Goal: Task Accomplishment & Management: Use online tool/utility

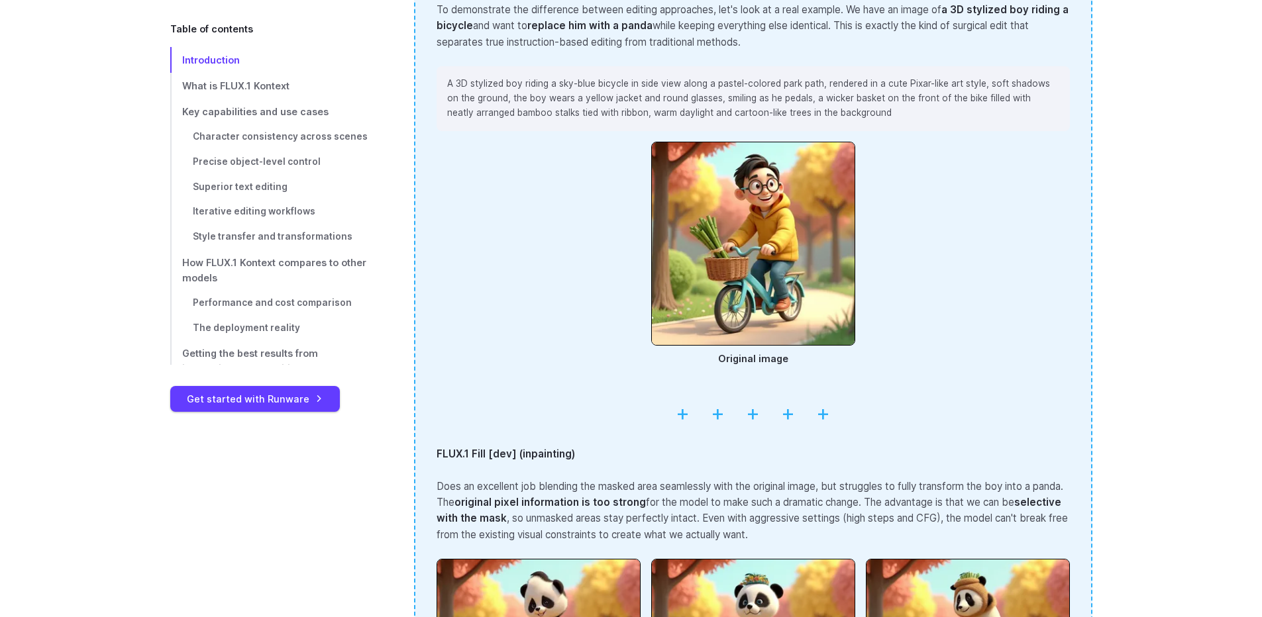
scroll to position [1921, 0]
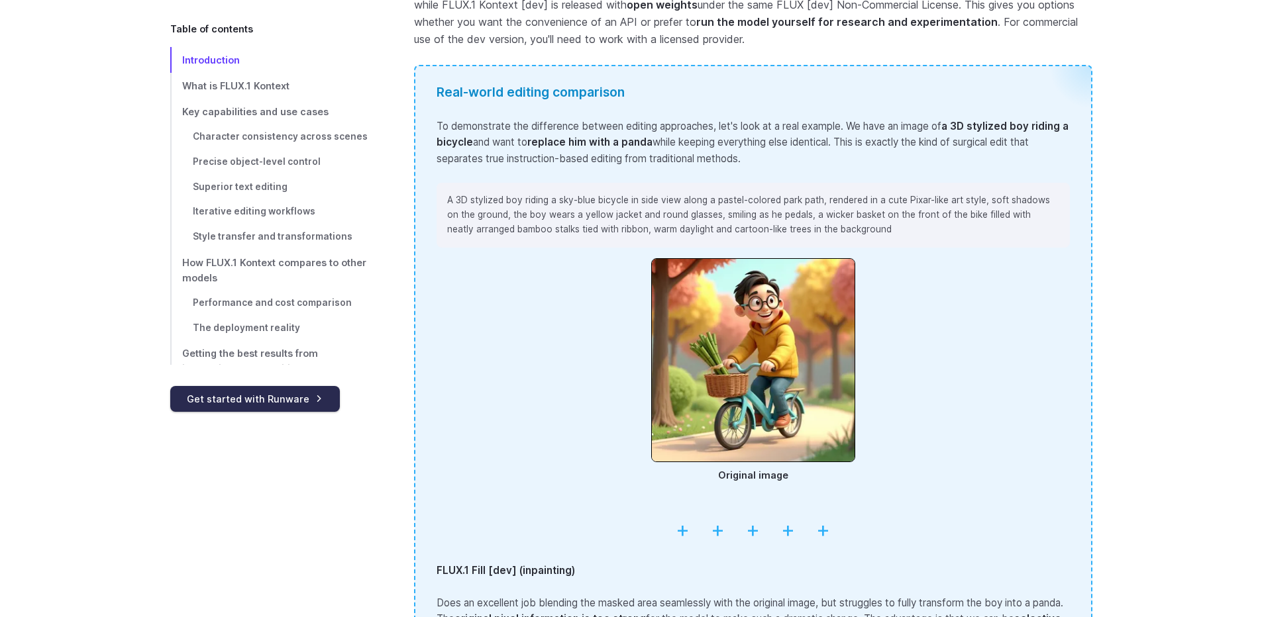
click at [268, 405] on link "Get started with Runware" at bounding box center [255, 399] width 170 height 26
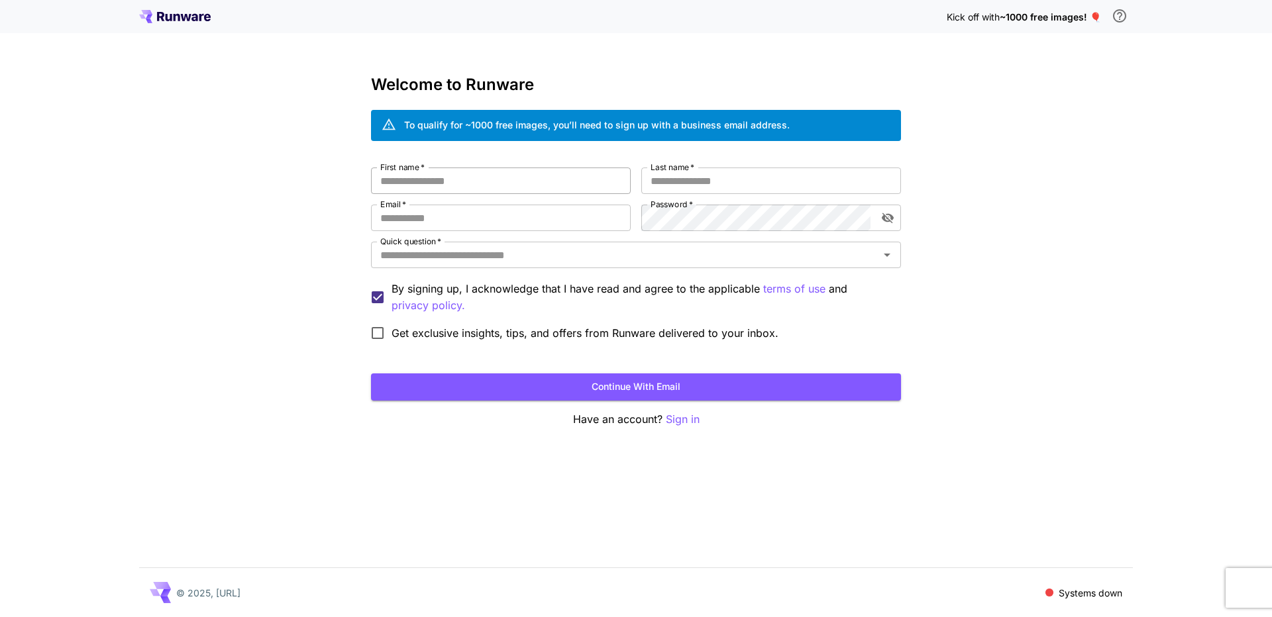
click at [433, 183] on input "First name   *" at bounding box center [501, 181] width 260 height 26
click at [556, 266] on div "Quick question   *" at bounding box center [636, 255] width 530 height 26
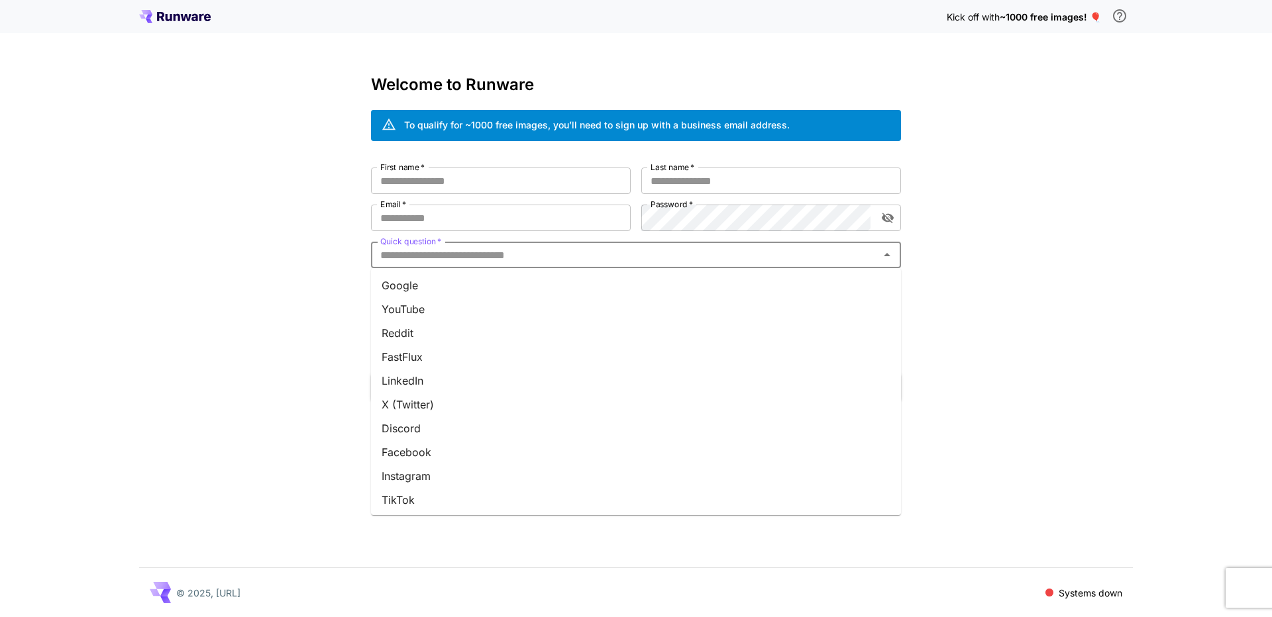
click at [432, 328] on li "Reddit" at bounding box center [636, 333] width 530 height 24
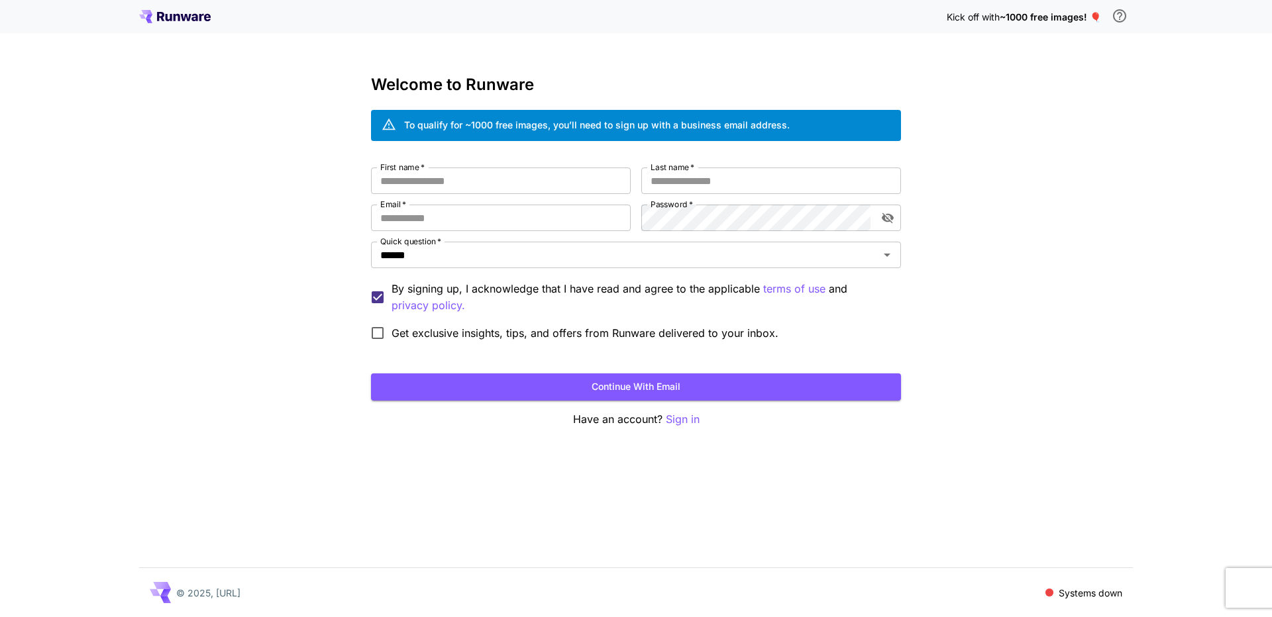
click at [184, 16] on icon at bounding box center [175, 16] width 72 height 13
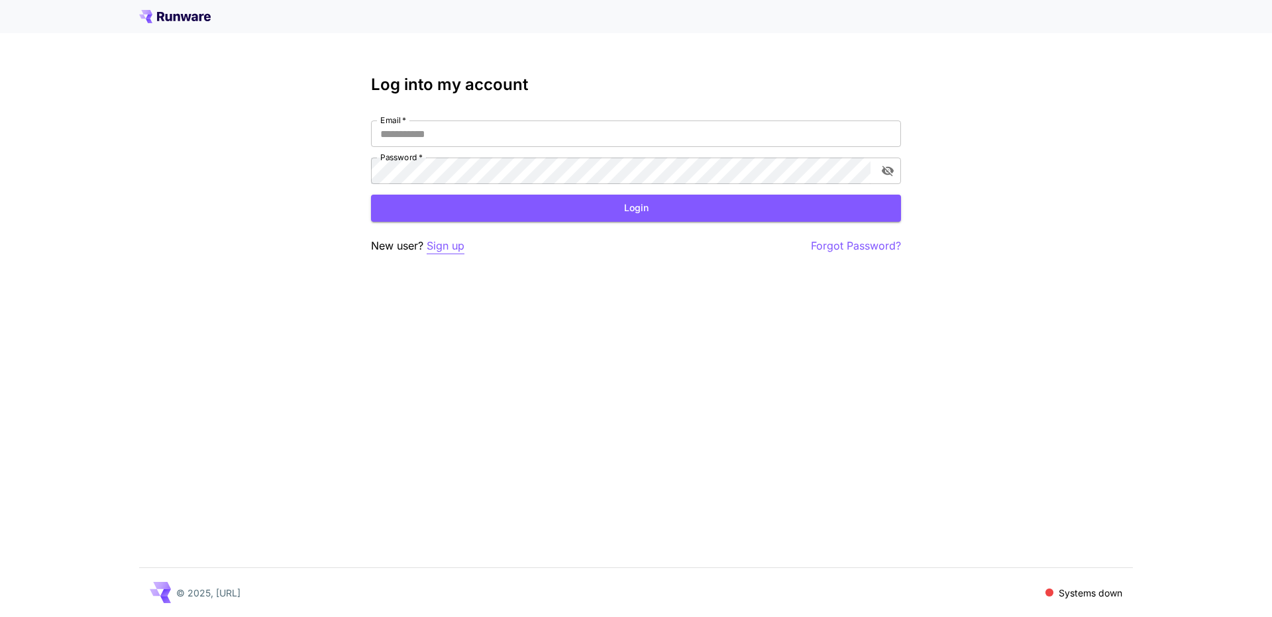
click at [446, 250] on p "Sign up" at bounding box center [446, 246] width 38 height 17
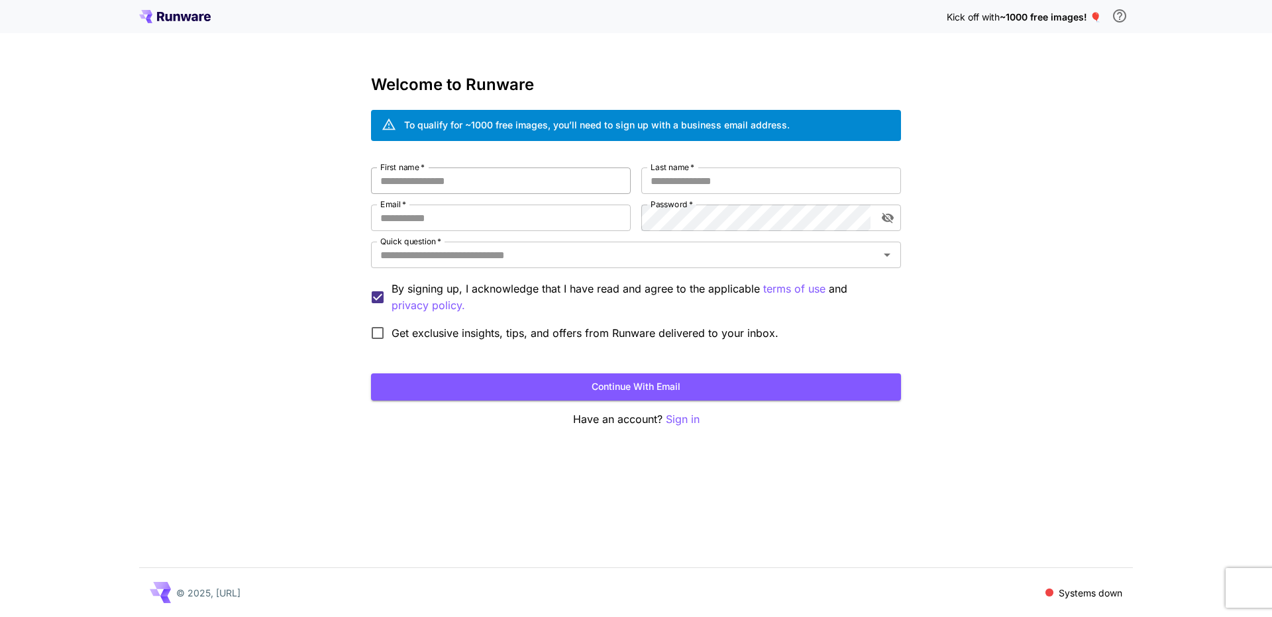
click at [444, 185] on input "First name   *" at bounding box center [501, 181] width 260 height 26
type input "*"
drag, startPoint x: 428, startPoint y: 166, endPoint x: 378, endPoint y: 163, distance: 50.4
click at [378, 163] on div "Welcome to Runware To qualify for ~1000 free images, you’ll need to sign up wit…" at bounding box center [636, 252] width 530 height 352
drag, startPoint x: 383, startPoint y: 181, endPoint x: 471, endPoint y: 183, distance: 88.1
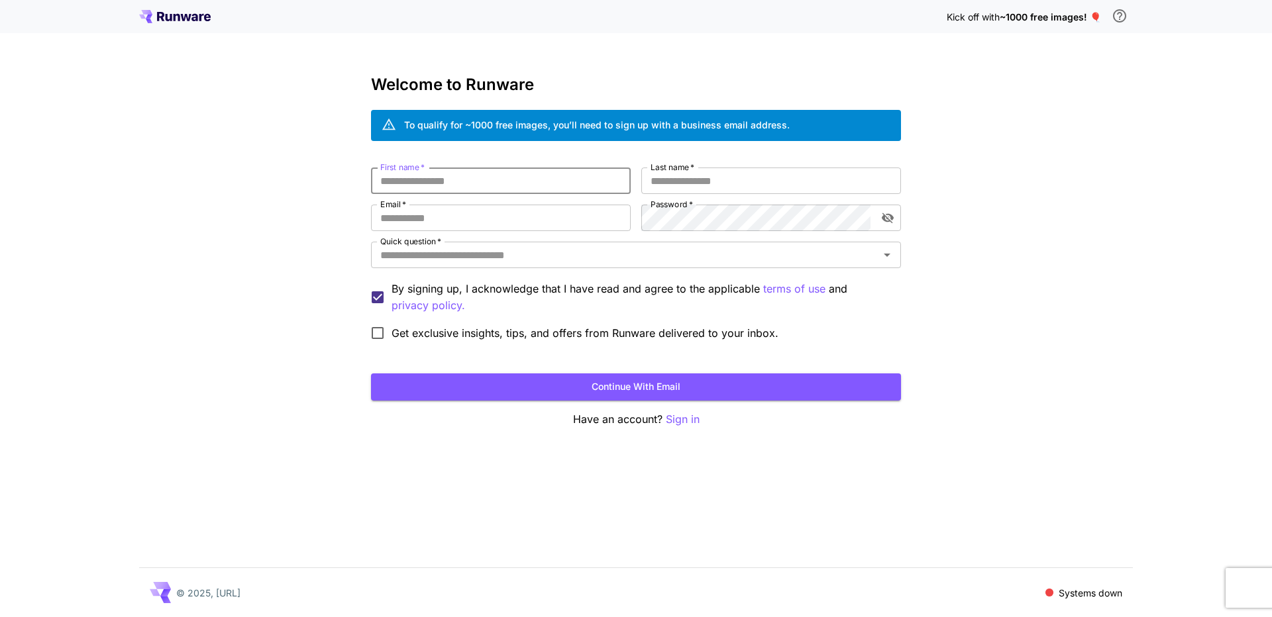
click at [471, 183] on input "First name   *" at bounding box center [501, 181] width 260 height 26
drag, startPoint x: 462, startPoint y: 181, endPoint x: 380, endPoint y: 178, distance: 82.9
click at [380, 178] on input "First name   *" at bounding box center [501, 181] width 260 height 26
click at [697, 179] on input "Last name   *" at bounding box center [771, 181] width 260 height 26
click at [496, 186] on input "First name   *" at bounding box center [501, 181] width 260 height 26
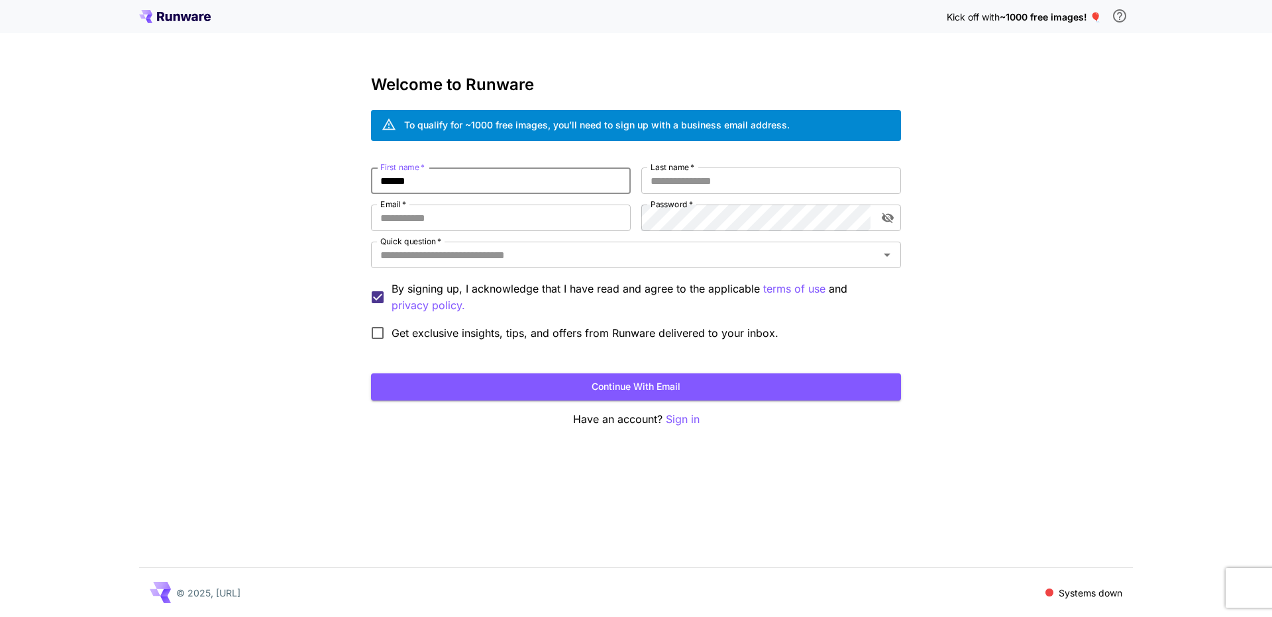
type input "******"
click at [684, 170] on label "Last name   *" at bounding box center [672, 167] width 44 height 11
click at [684, 170] on input "Last name   *" at bounding box center [771, 181] width 260 height 26
click at [683, 178] on input "Last name   *" at bounding box center [771, 181] width 260 height 26
type input "***"
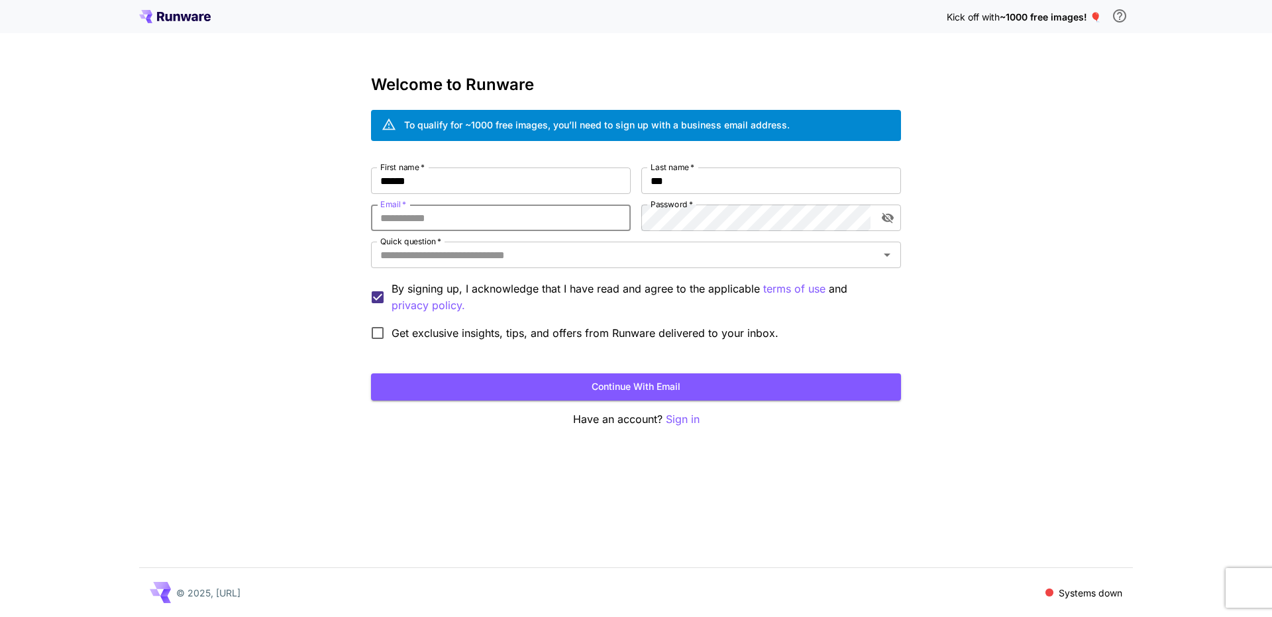
click at [510, 220] on input "Email   *" at bounding box center [501, 218] width 260 height 26
type input "**********"
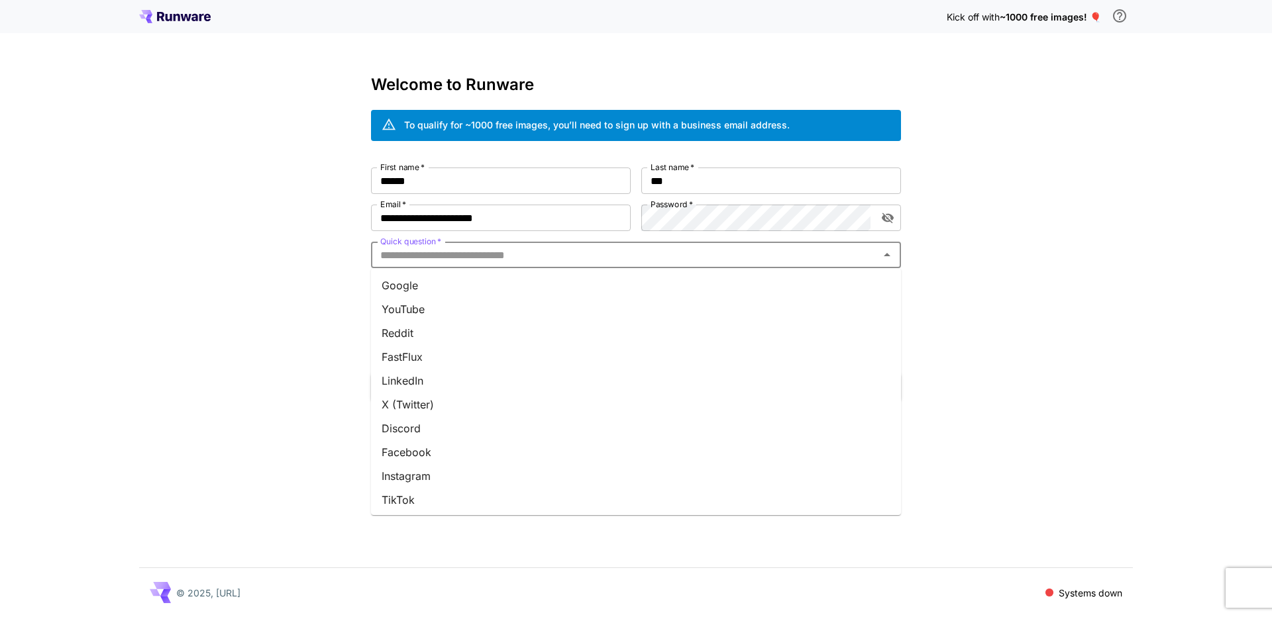
click at [523, 262] on input "Quick question   *" at bounding box center [625, 255] width 500 height 19
click at [490, 327] on li "Reddit" at bounding box center [636, 333] width 530 height 24
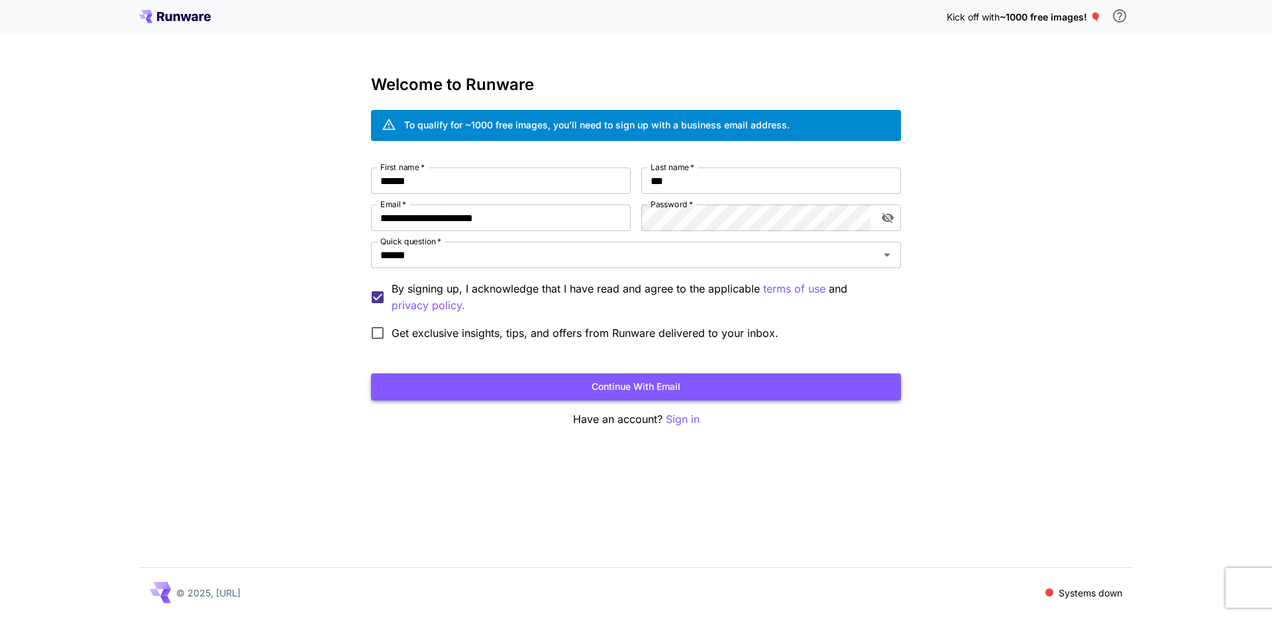
click at [586, 384] on button "Continue with email" at bounding box center [636, 387] width 530 height 27
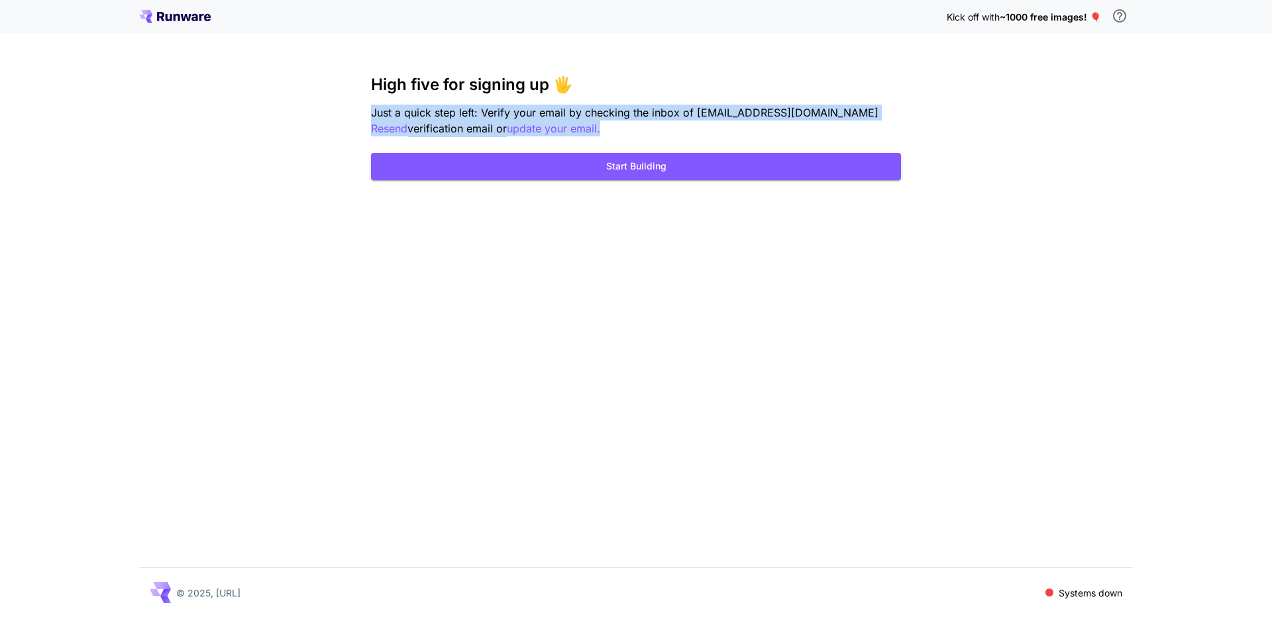
drag, startPoint x: 369, startPoint y: 109, endPoint x: 568, endPoint y: 129, distance: 199.7
click at [568, 129] on div "Kick off with ~1000 free images! 🎈 High five for signing up 🖐️ Just a quick ste…" at bounding box center [636, 308] width 1272 height 617
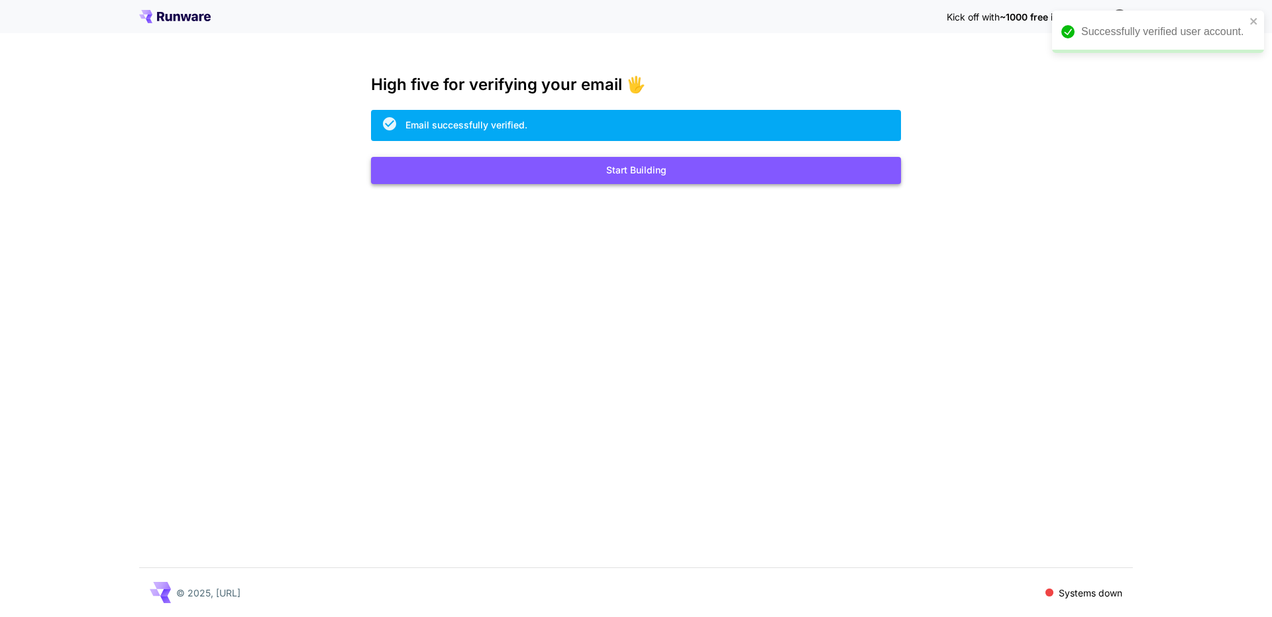
click at [699, 165] on button "Start Building" at bounding box center [636, 170] width 530 height 27
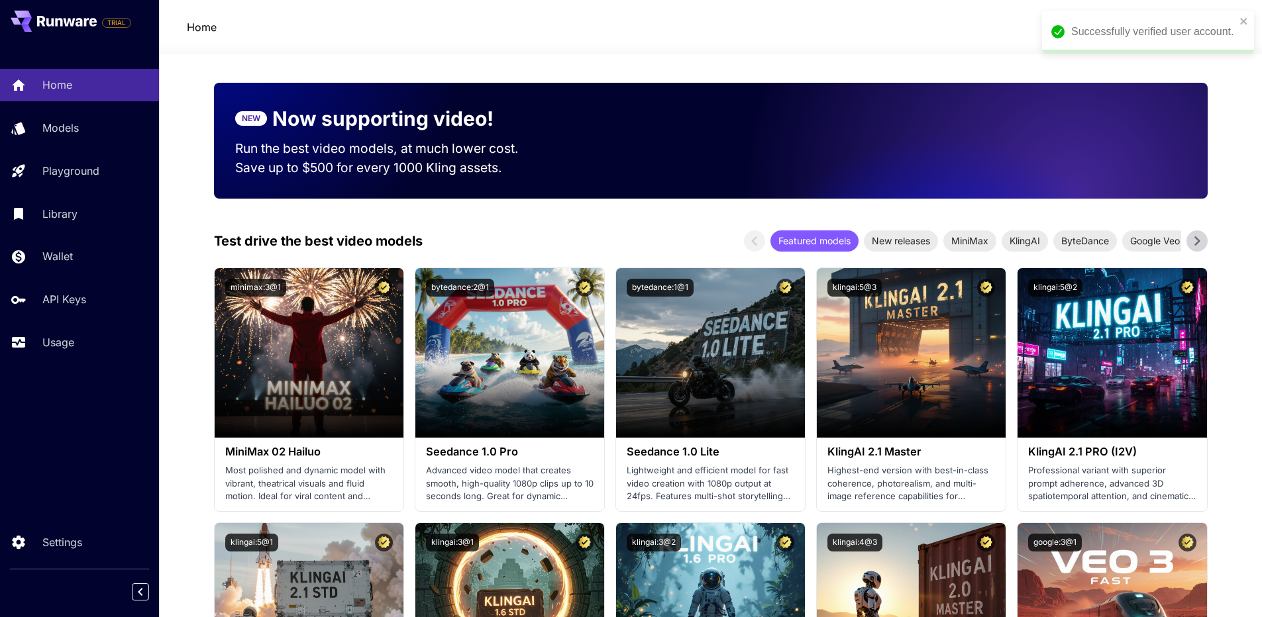
scroll to position [331, 0]
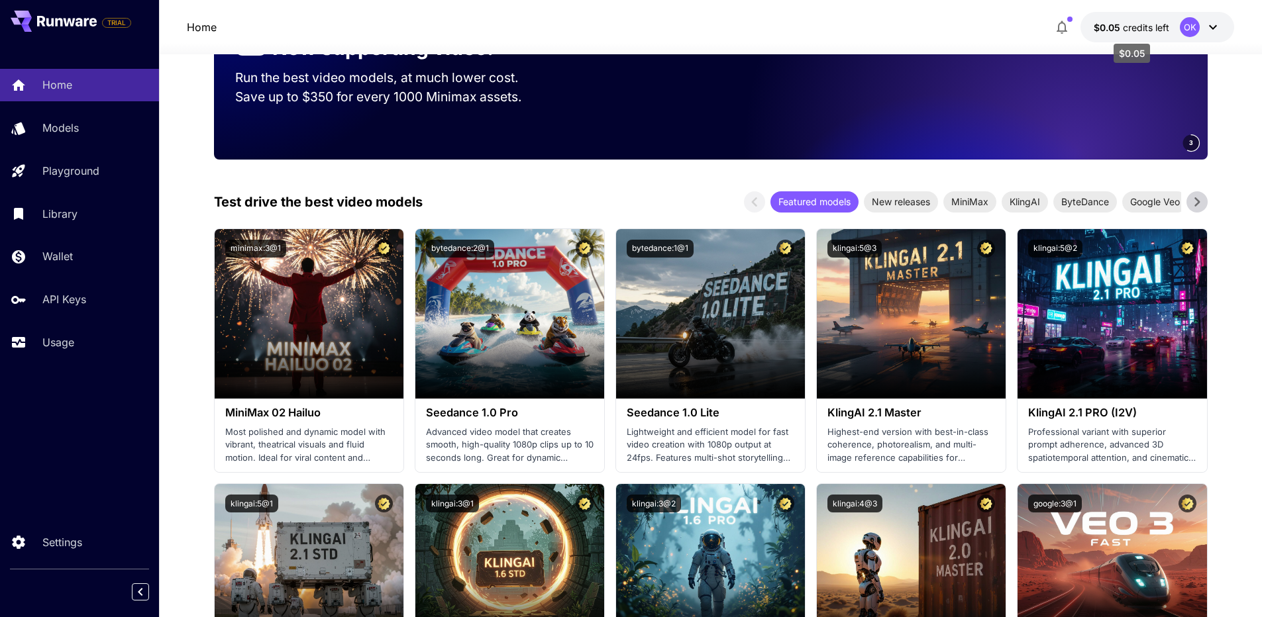
click at [1139, 32] on span "credits left" at bounding box center [1146, 27] width 46 height 11
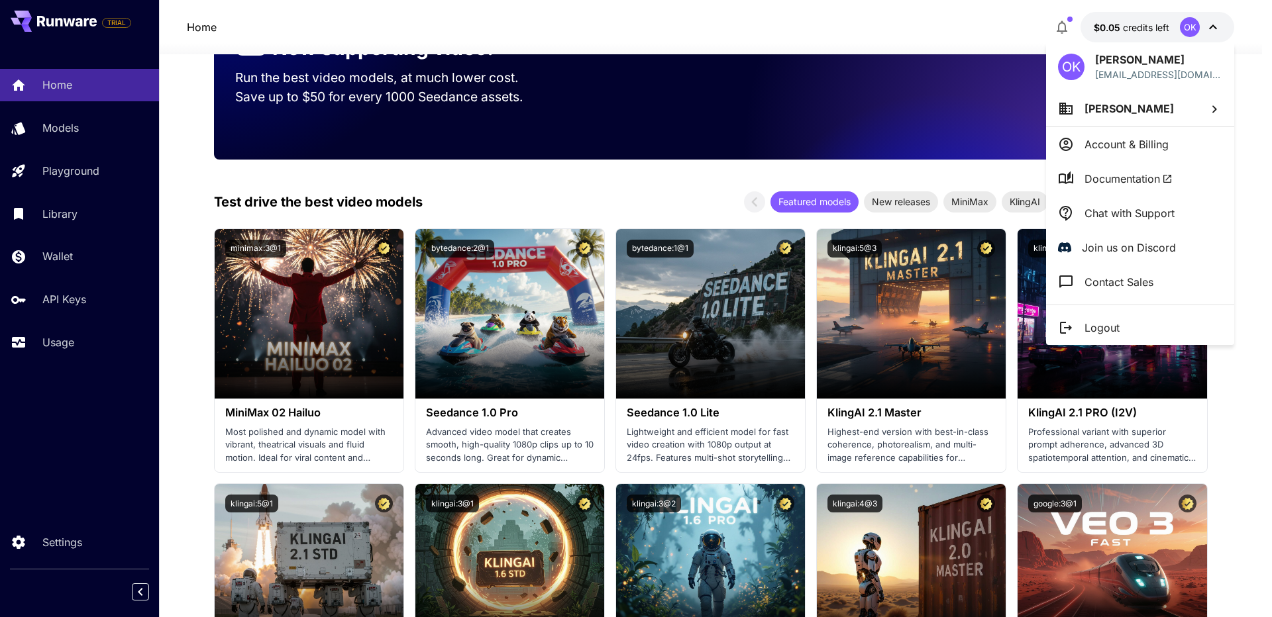
click at [556, 201] on div at bounding box center [636, 308] width 1272 height 617
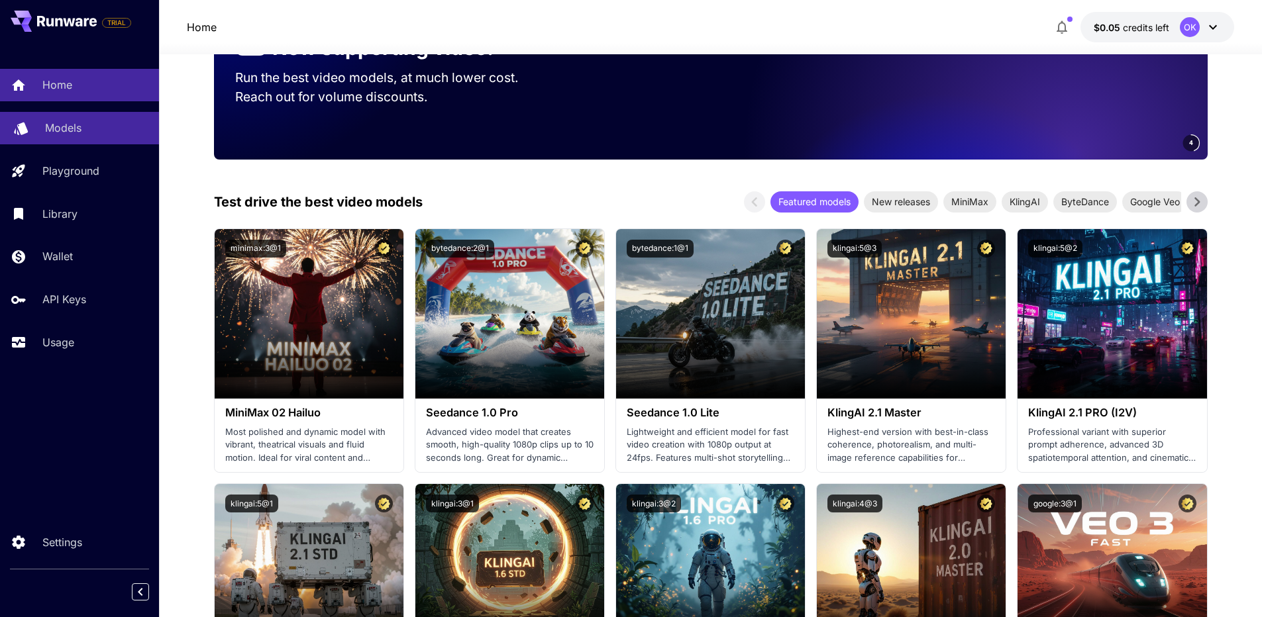
click at [90, 123] on div "Models" at bounding box center [96, 128] width 103 height 16
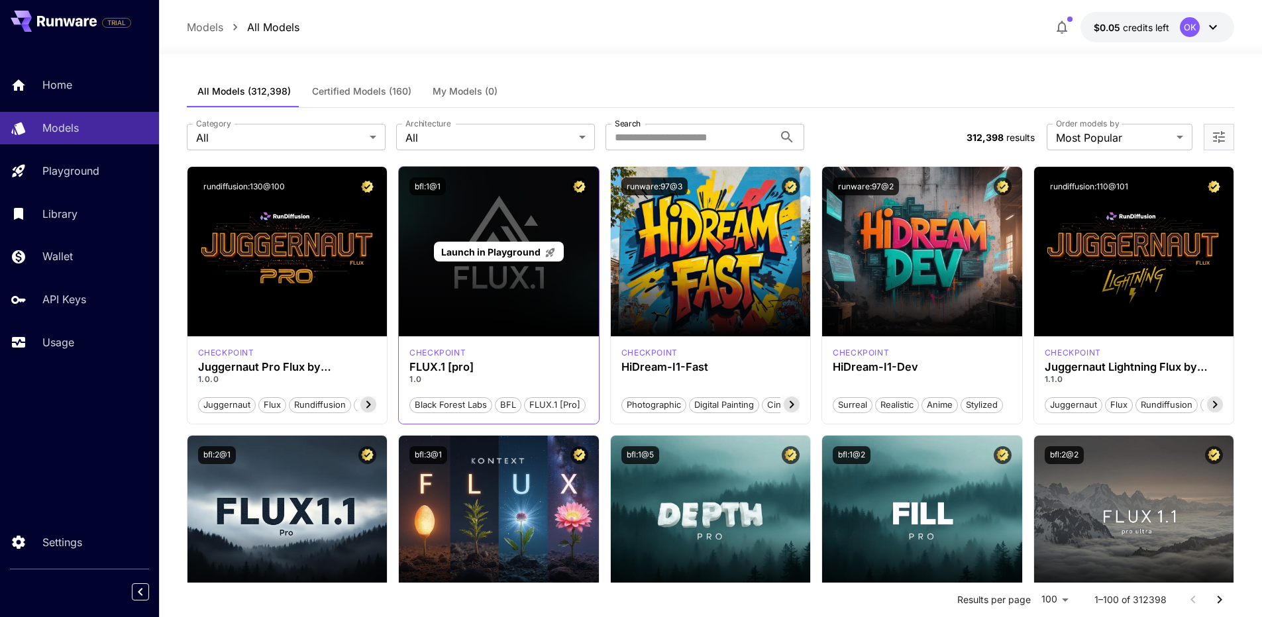
click at [482, 298] on div "Launch in Playground" at bounding box center [499, 252] width 200 height 170
click at [507, 256] on span "Launch in Playground" at bounding box center [490, 251] width 99 height 11
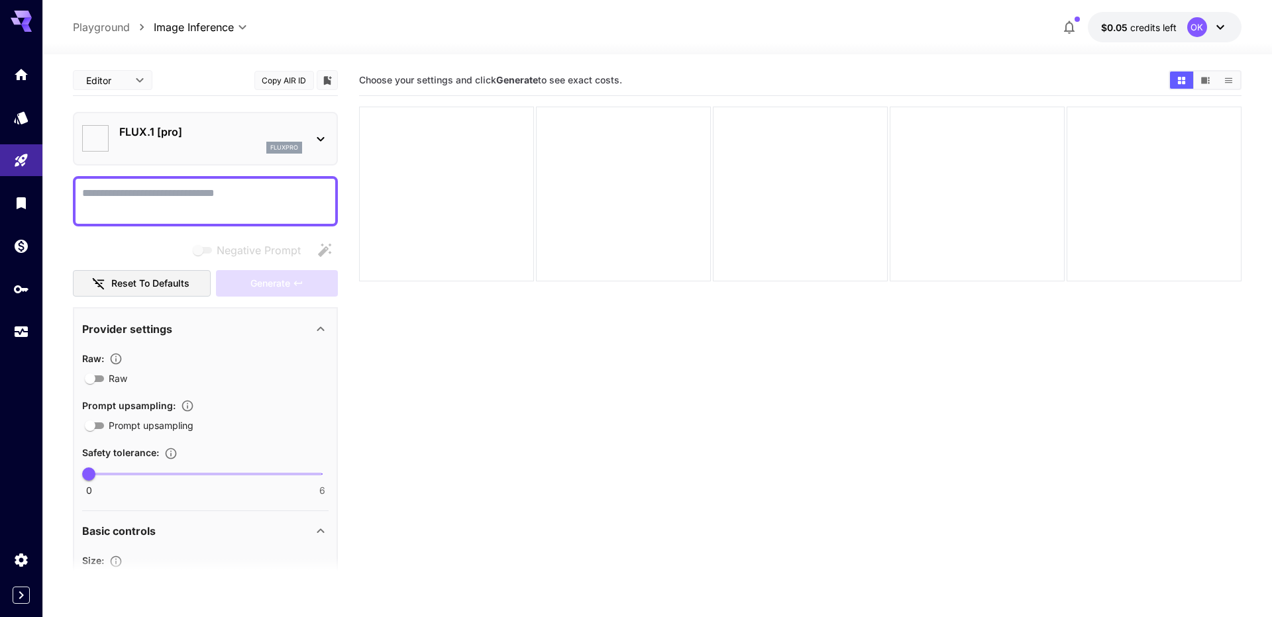
type input "**"
click at [1126, 31] on span "credits left" at bounding box center [1143, 27] width 46 height 11
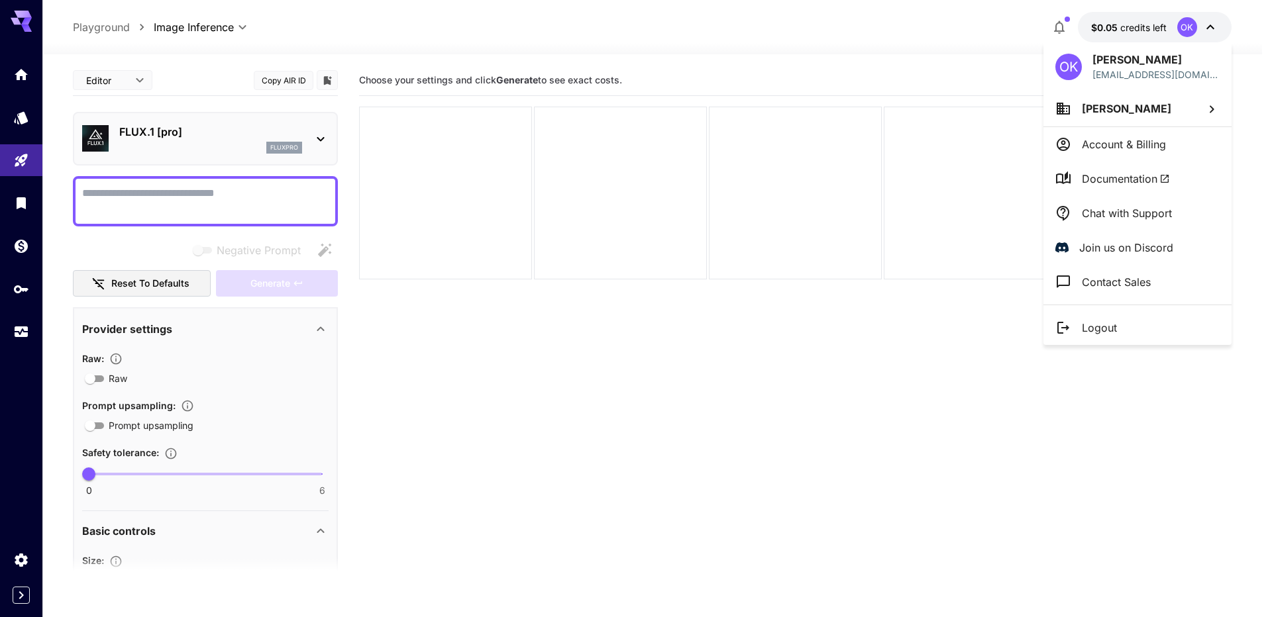
click at [1074, 26] on div at bounding box center [636, 308] width 1272 height 617
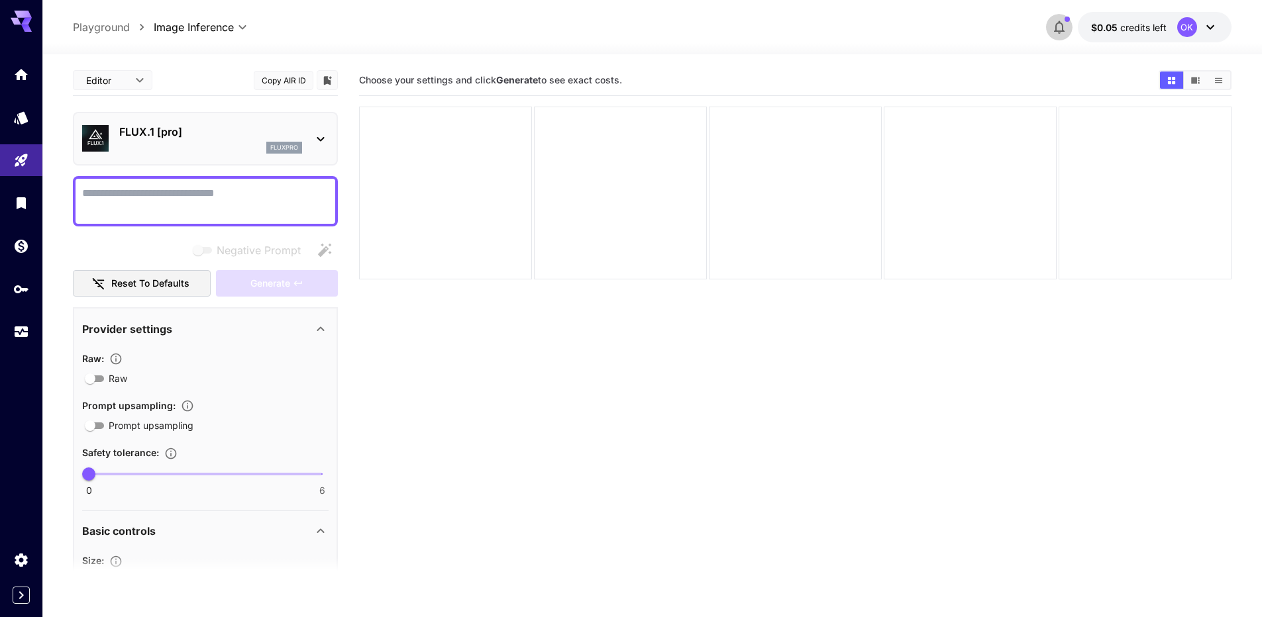
click at [1061, 26] on icon "button" at bounding box center [1059, 27] width 16 height 16
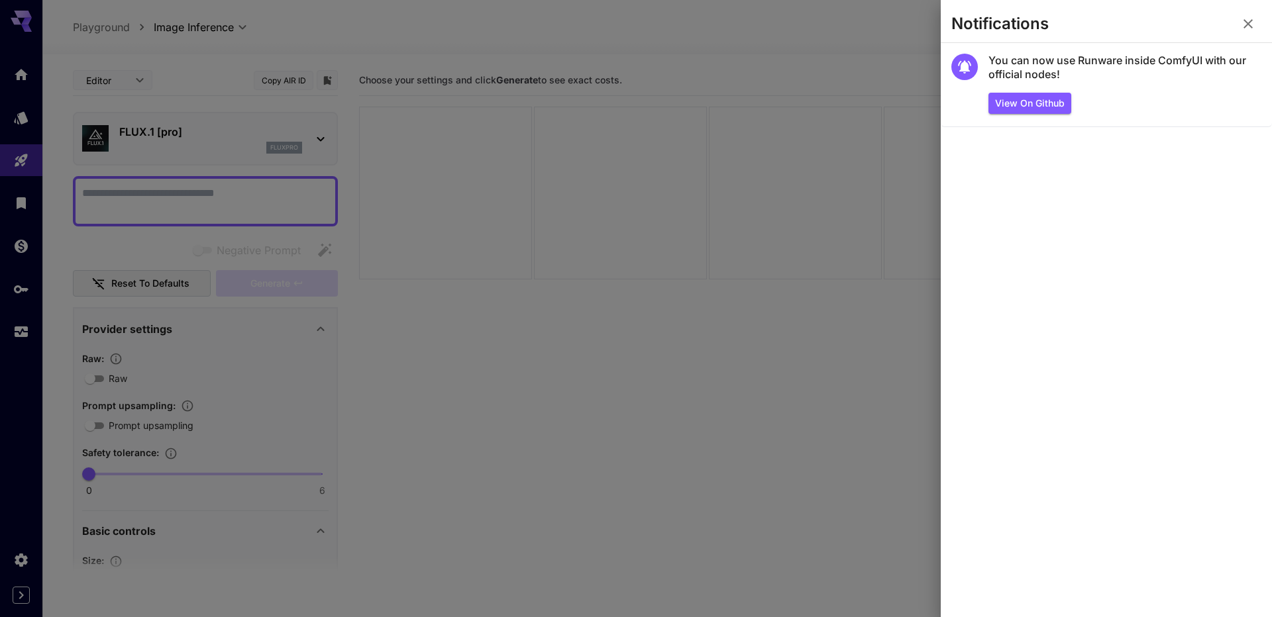
click at [1247, 23] on icon "button" at bounding box center [1247, 23] width 9 height 9
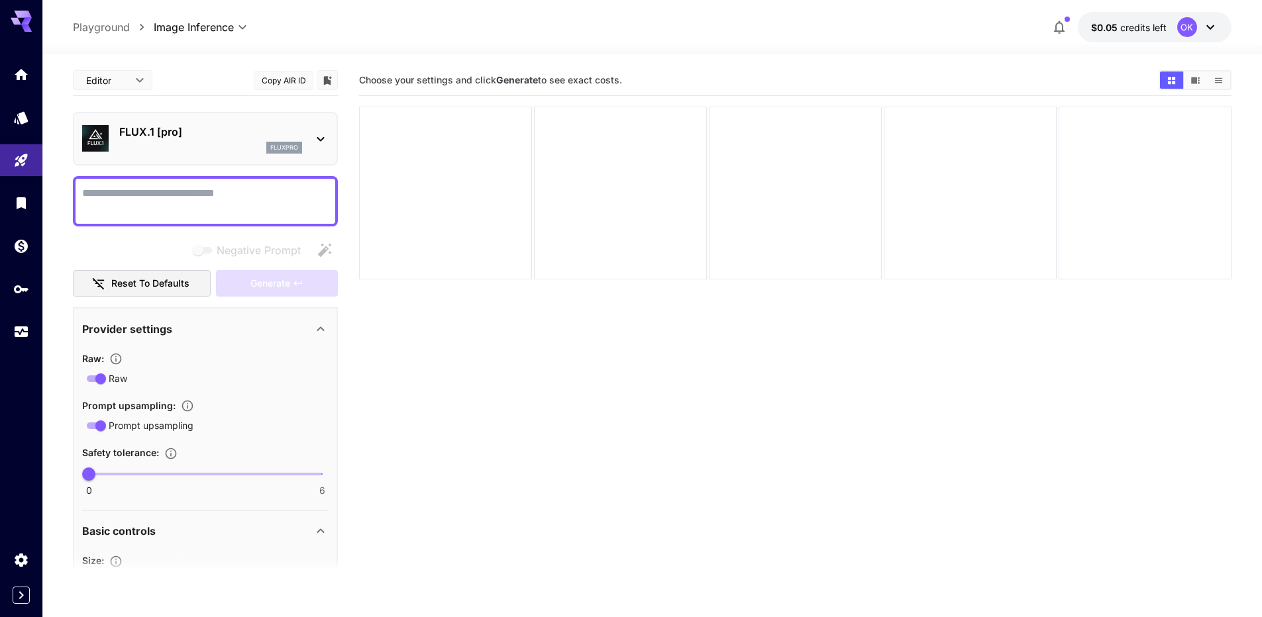
drag, startPoint x: 81, startPoint y: 405, endPoint x: 176, endPoint y: 400, distance: 94.2
click at [176, 400] on div "**********" at bounding box center [205, 568] width 265 height 523
drag, startPoint x: 127, startPoint y: 454, endPoint x: 75, endPoint y: 453, distance: 52.3
click at [75, 453] on div "**********" at bounding box center [205, 568] width 265 height 523
click at [105, 452] on span "Safety tolerance :" at bounding box center [120, 452] width 77 height 11
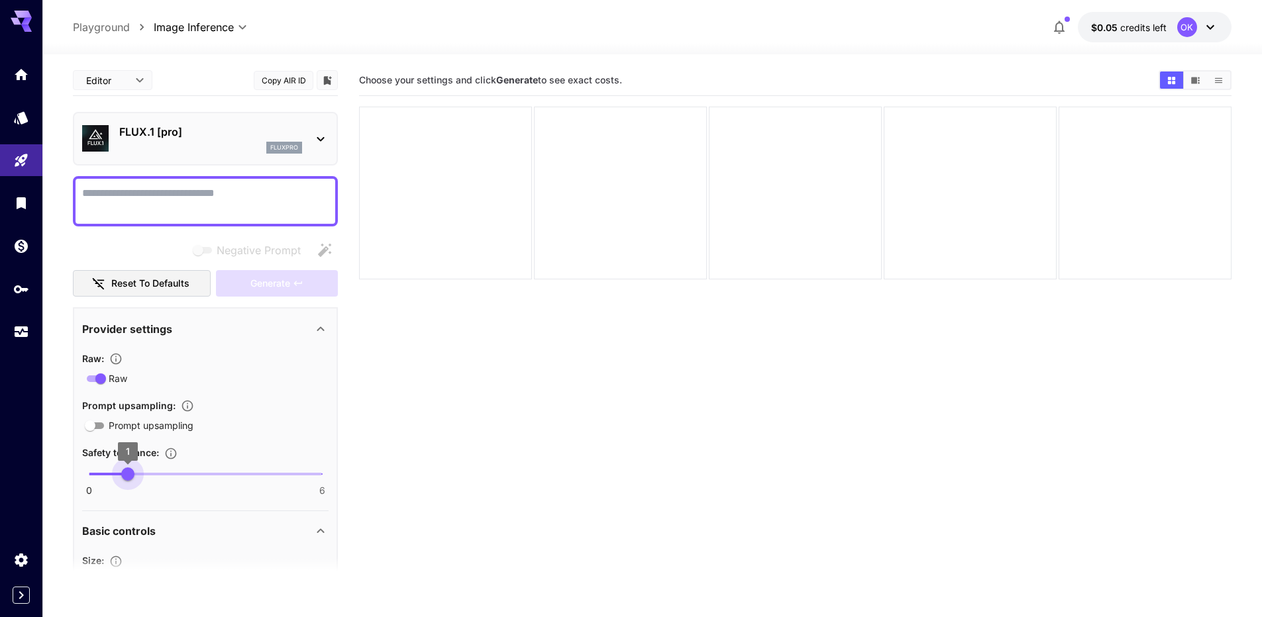
type input "*"
drag, startPoint x: 95, startPoint y: 473, endPoint x: 182, endPoint y: 474, distance: 87.4
click at [182, 474] on span "0 6 2" at bounding box center [205, 474] width 233 height 20
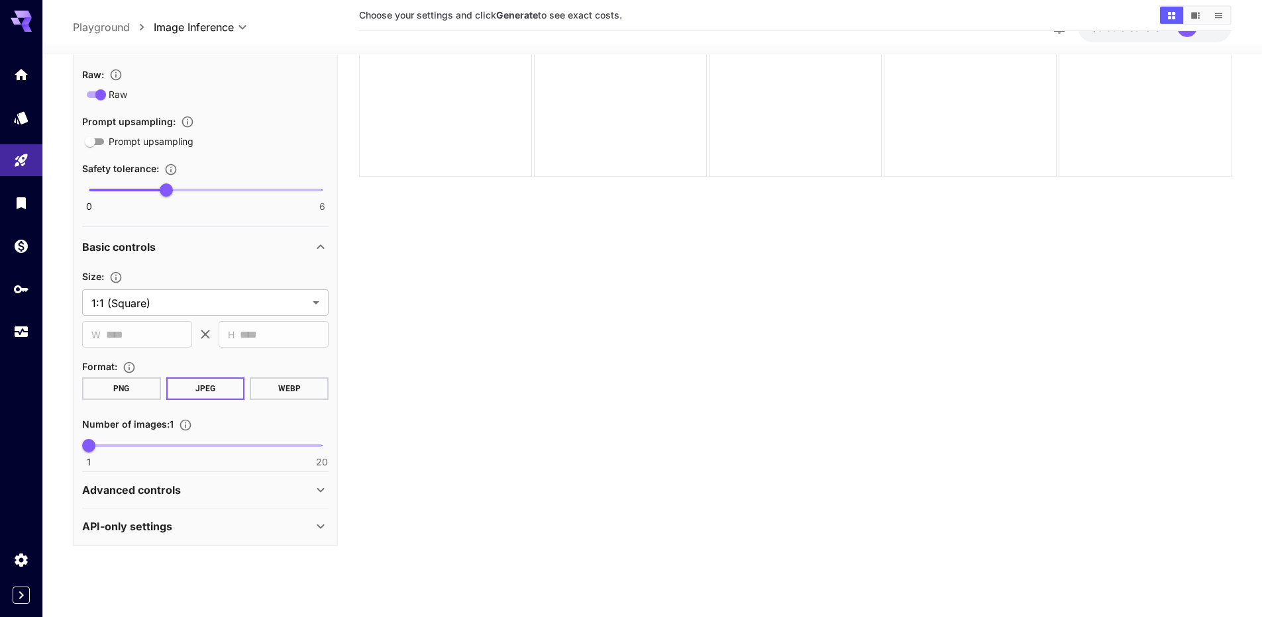
scroll to position [105, 0]
click at [154, 494] on p "Advanced controls" at bounding box center [131, 488] width 99 height 16
click at [158, 490] on p "Advanced controls" at bounding box center [131, 488] width 99 height 16
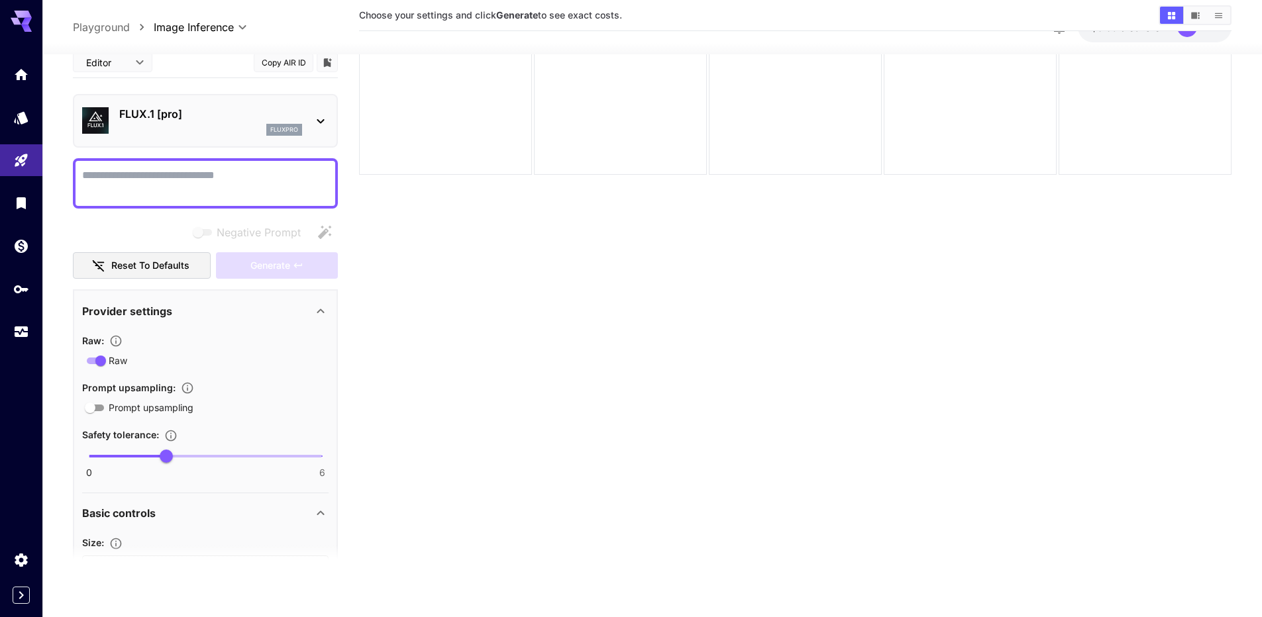
scroll to position [0, 0]
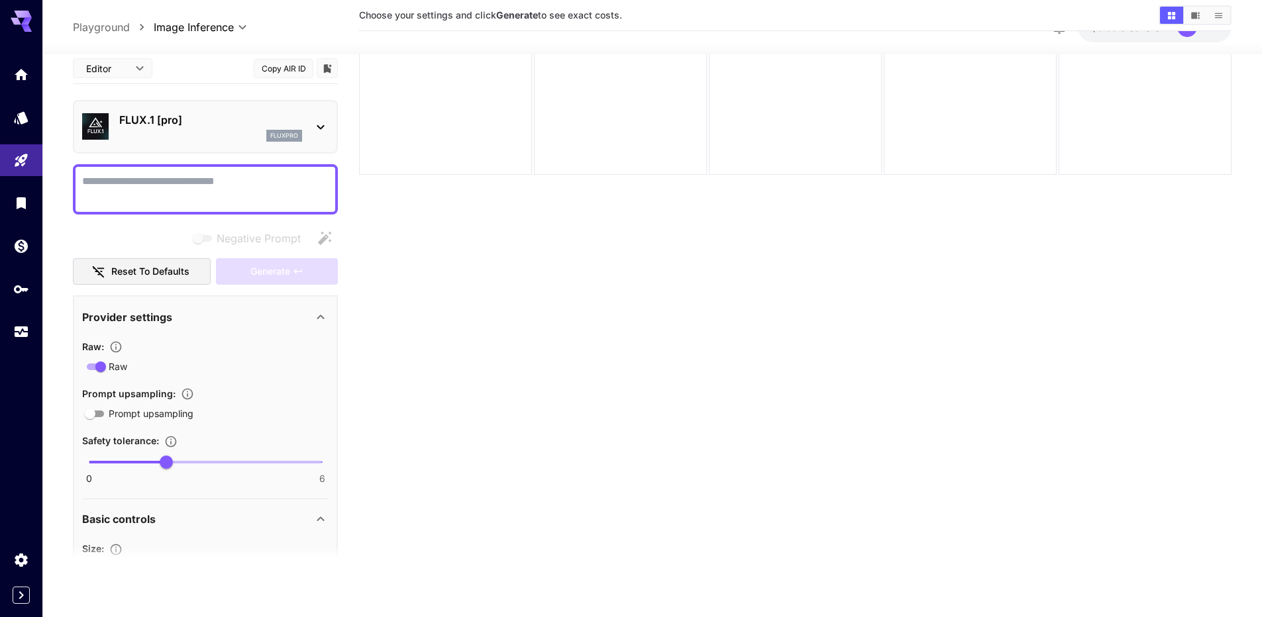
click at [170, 188] on textarea "Negative Prompt" at bounding box center [205, 190] width 246 height 32
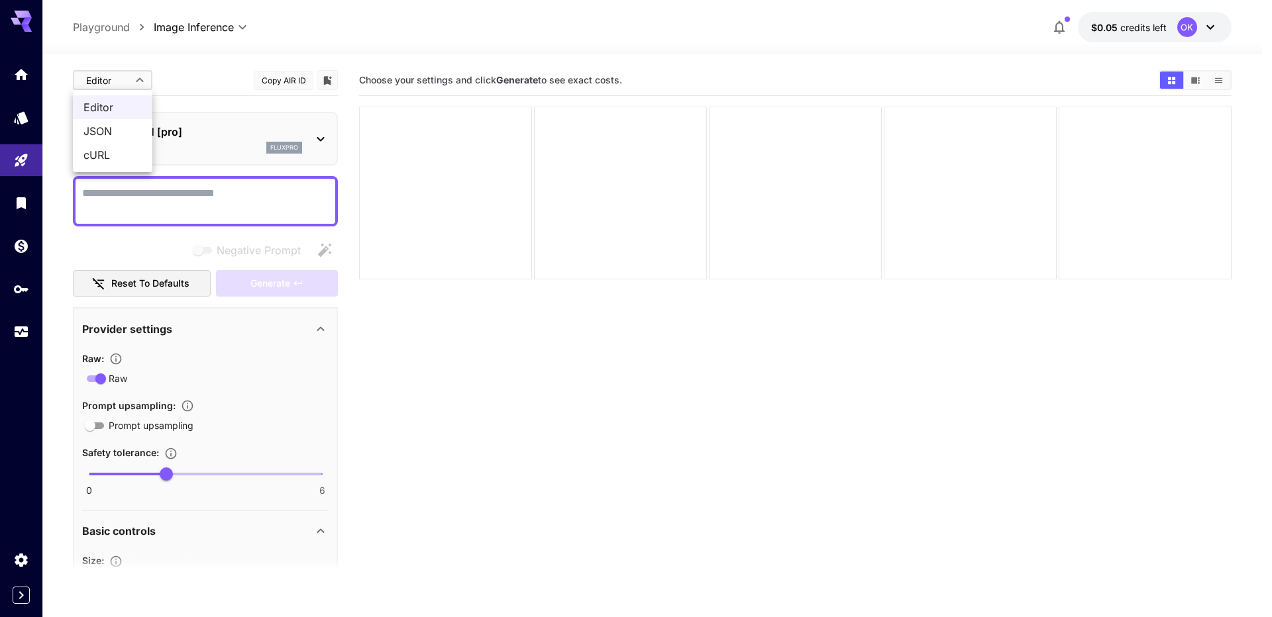
click at [134, 80] on body "**********" at bounding box center [636, 361] width 1272 height 722
click at [132, 197] on div at bounding box center [636, 308] width 1272 height 617
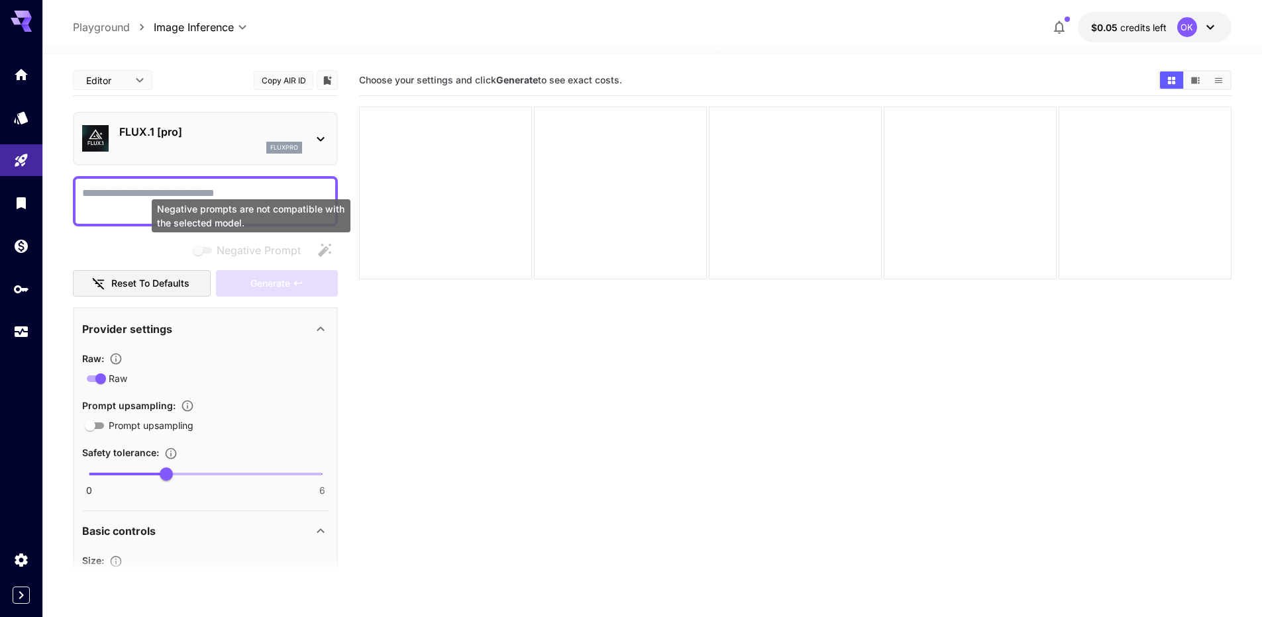
click at [248, 249] on span "Negative Prompt" at bounding box center [259, 250] width 84 height 16
click at [316, 529] on icon at bounding box center [321, 531] width 16 height 16
click at [511, 142] on div at bounding box center [445, 193] width 173 height 173
click at [212, 254] on span "Negative prompts are not compatible with the selected model." at bounding box center [203, 250] width 26 height 16
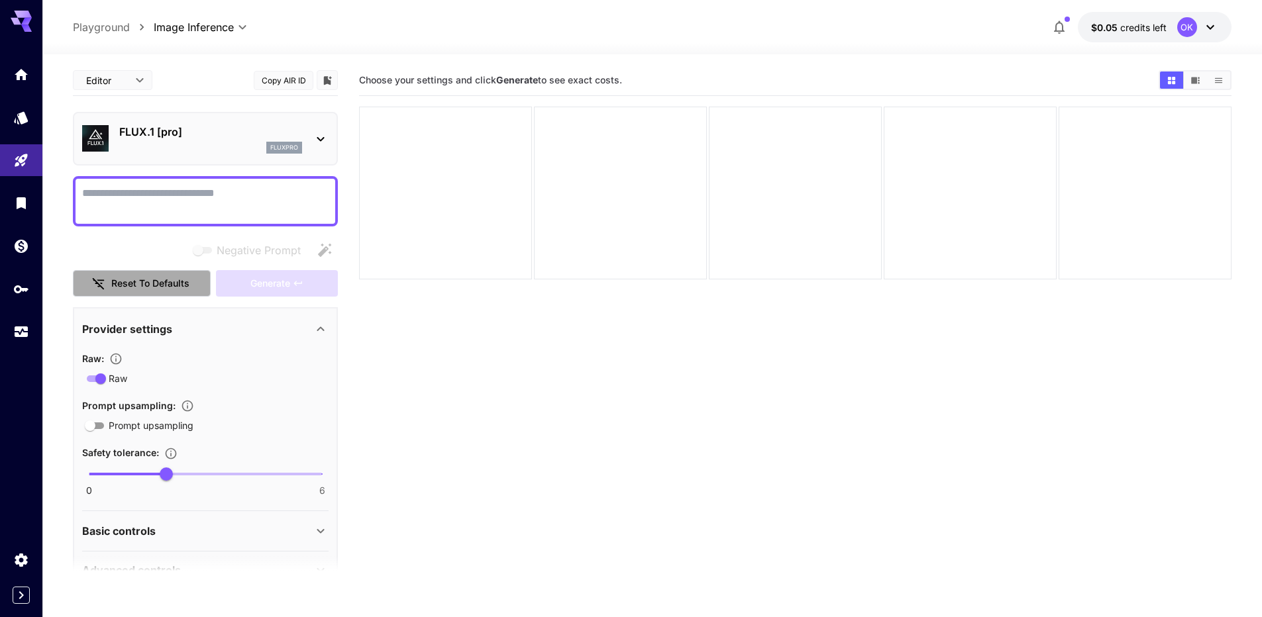
click at [151, 289] on button "Reset to defaults" at bounding box center [142, 283] width 138 height 27
type input "**"
click at [250, 285] on div "Generate" at bounding box center [277, 283] width 122 height 27
click at [239, 328] on div "Provider settings" at bounding box center [197, 329] width 231 height 16
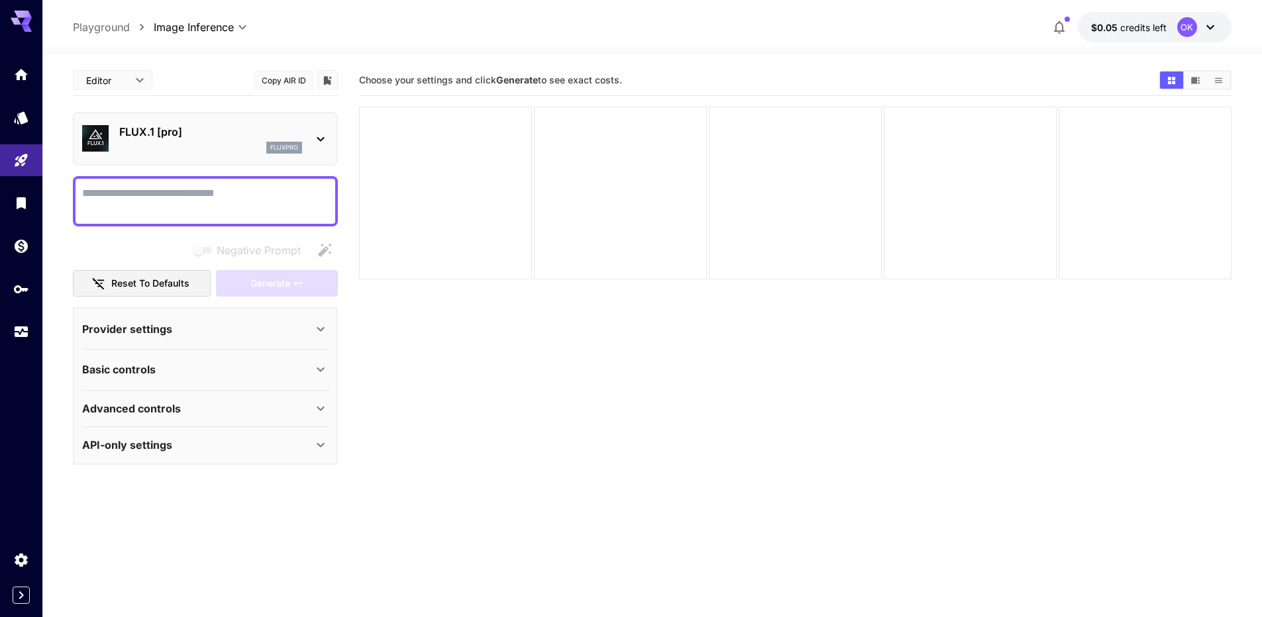
click at [239, 328] on div "Provider settings" at bounding box center [197, 329] width 231 height 16
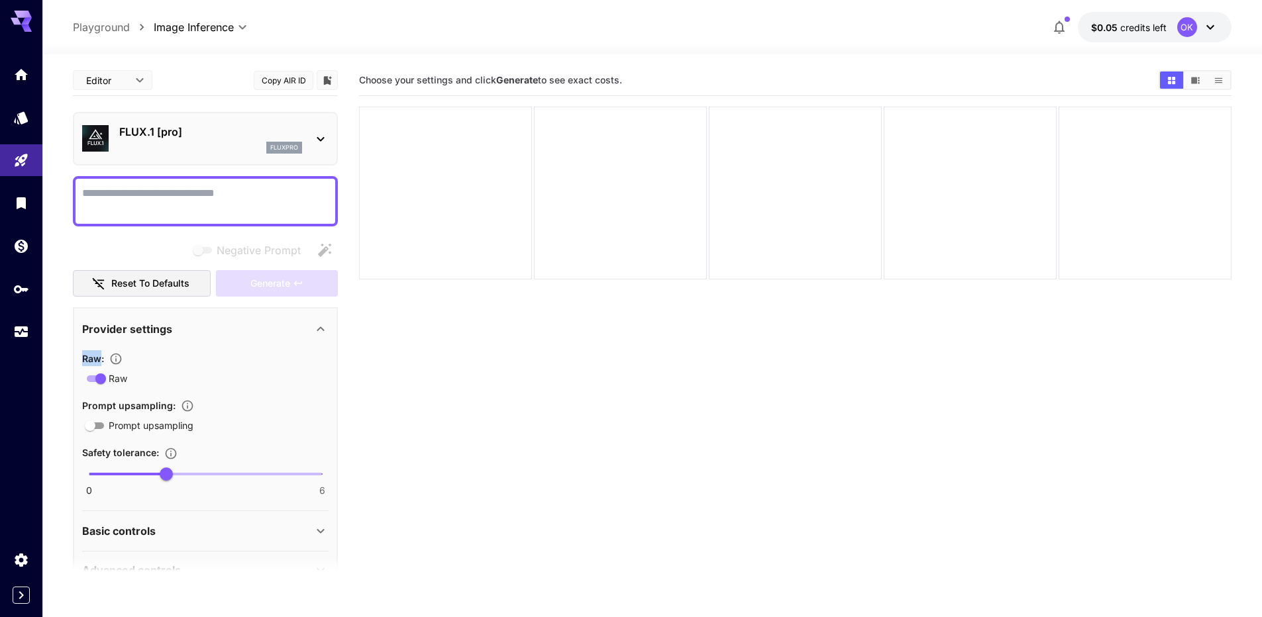
drag, startPoint x: 102, startPoint y: 356, endPoint x: 71, endPoint y: 354, distance: 31.2
click at [71, 354] on section "**********" at bounding box center [651, 388] width 1219 height 668
click at [105, 369] on section "Raw : Raw" at bounding box center [205, 368] width 246 height 36
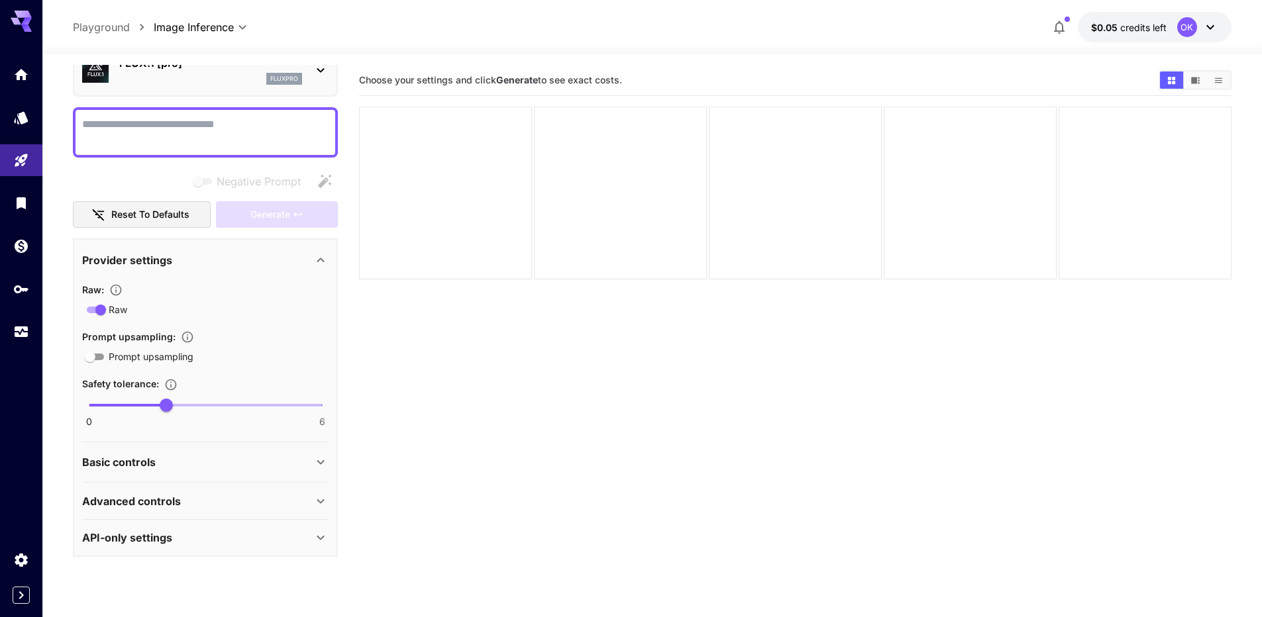
scroll to position [70, 0]
